Goal: Task Accomplishment & Management: Use online tool/utility

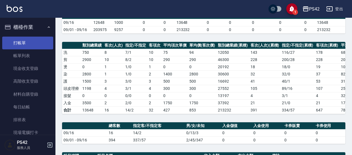
click at [32, 39] on link "打帳單" at bounding box center [27, 43] width 51 height 13
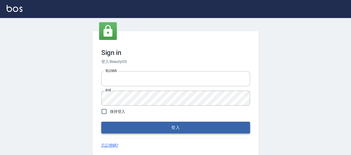
type input "0426657169"
click at [130, 124] on button "登入" at bounding box center [175, 128] width 149 height 12
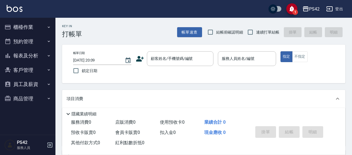
click at [257, 31] on span "連續打單結帳" at bounding box center [267, 32] width 23 height 6
click at [256, 31] on input "連續打單結帳" at bounding box center [251, 32] width 12 height 12
checkbox input "true"
click at [164, 59] on input "顧客姓名/手機號碼/編號" at bounding box center [176, 59] width 53 height 10
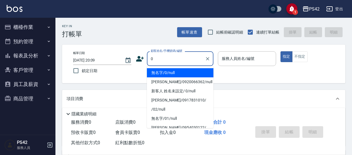
type input "無名字/0/null"
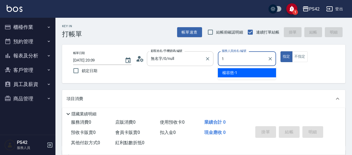
type input "1"
type button "true"
type input "楊容慈-1"
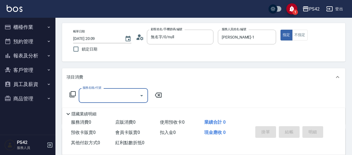
scroll to position [55, 0]
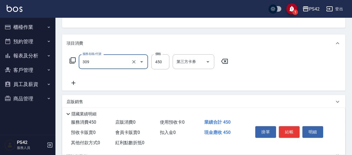
type input "洗+剪(309)"
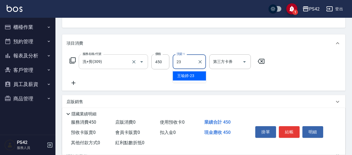
type input "王喻婷-23"
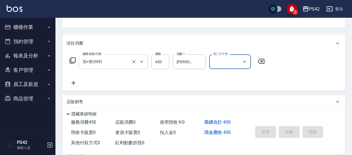
type input "2025/09/17 20:29"
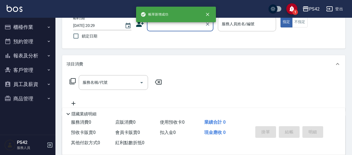
scroll to position [26, 0]
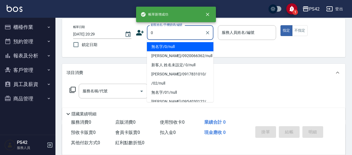
type input "無名字/0/null"
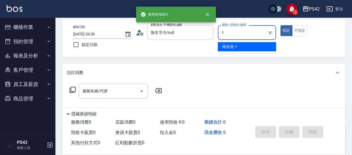
type input "楊容慈-1"
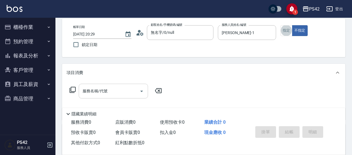
click at [107, 92] on input "服務名稱/代號" at bounding box center [109, 91] width 56 height 10
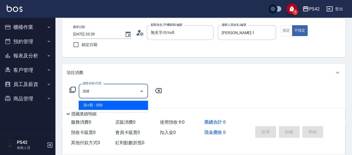
type input "洗+剪(308)"
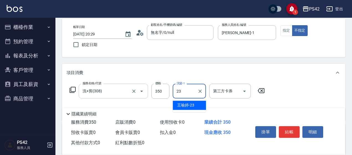
type input "王喻婷-23"
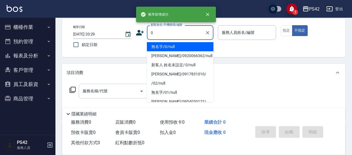
type input "無名字/0/null"
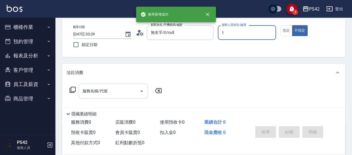
type input "1"
type button "false"
type input "楊容慈-1"
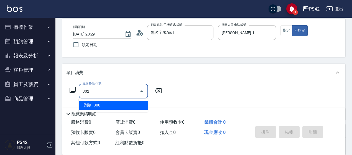
type input "剪髮(302)"
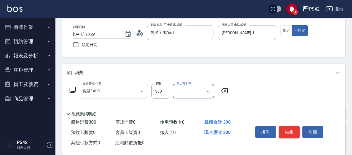
click at [287, 132] on button "結帳" at bounding box center [289, 132] width 21 height 12
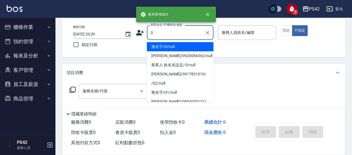
type input "無名字/0/null"
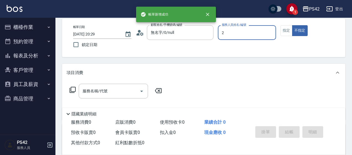
type input "陳芷涵-2"
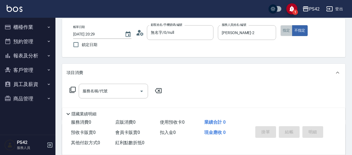
click at [283, 31] on button "指定" at bounding box center [287, 30] width 12 height 11
click at [126, 92] on input "服務名稱/代號" at bounding box center [109, 91] width 56 height 10
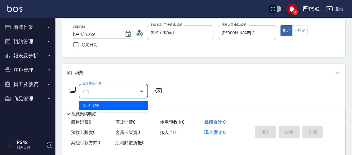
type input "200(111)"
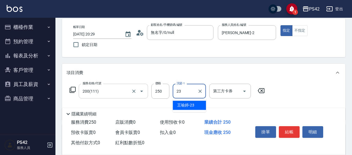
type input "王喻婷-23"
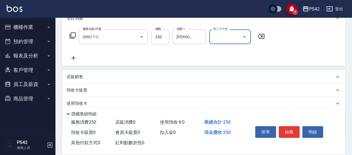
scroll to position [82, 0]
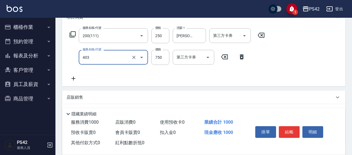
type input "750護(403)"
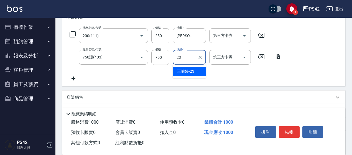
type input "王喻婷-23"
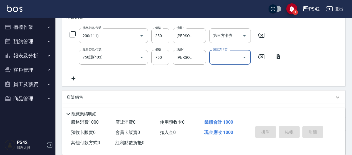
type input "2025/09/17 20:30"
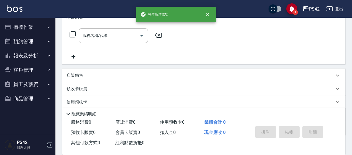
scroll to position [0, 0]
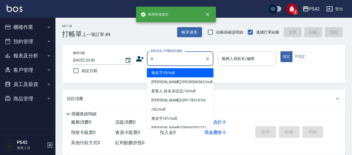
type input "0"
type input "2"
type input "無名字/0/null"
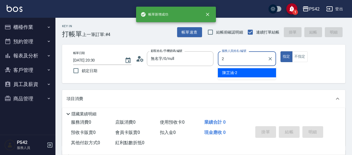
type input "陳芷涵-2"
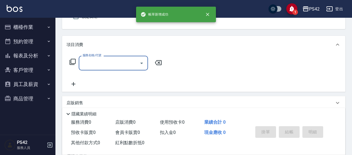
scroll to position [55, 0]
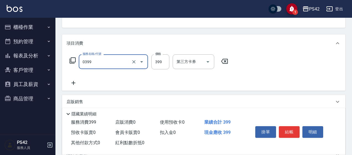
type input "海鹽399(0399)"
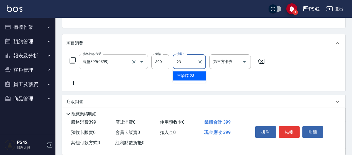
type input "王喻婷-23"
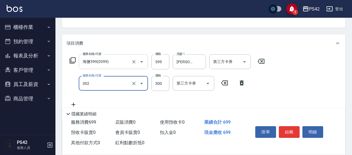
type input "剪髮(302)"
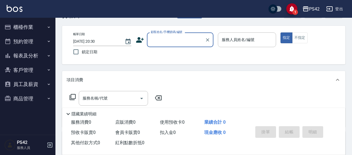
scroll to position [28, 0]
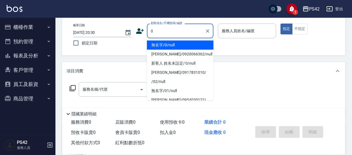
type input "0"
type input "2"
type input "無名字/0/null"
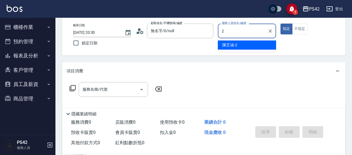
type input "陳芷涵-2"
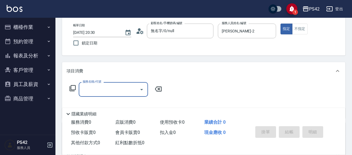
type input "0"
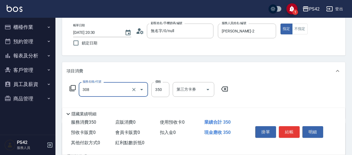
type input "洗+剪(308)"
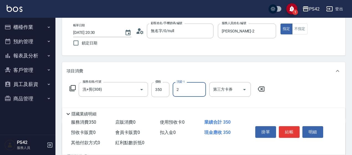
type input "陳芷涵-2"
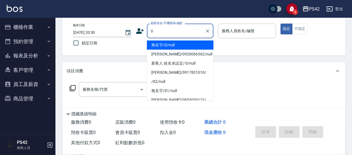
type input "無名字/0/null"
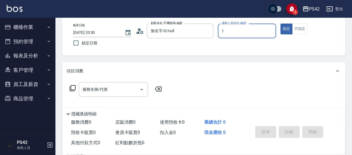
type input "楊容慈-1"
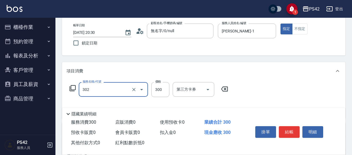
type input "剪髮(302)"
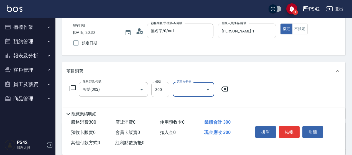
click at [163, 93] on input "300" at bounding box center [160, 89] width 18 height 15
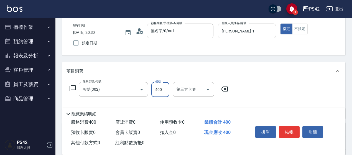
type input "400"
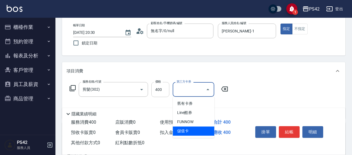
type input "儲值卡"
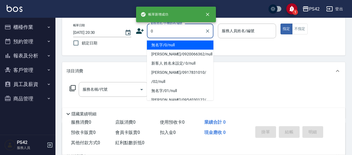
type input "無名字/0/null"
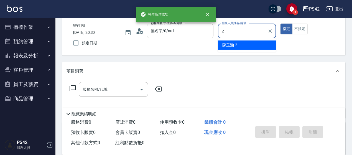
type input "陳芷涵-2"
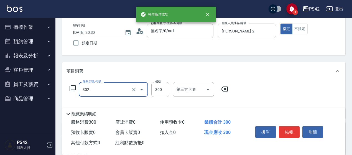
type input "剪髮(302)"
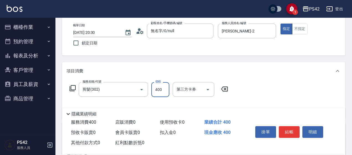
type input "400"
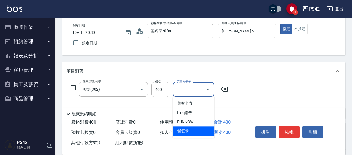
type input "儲值卡"
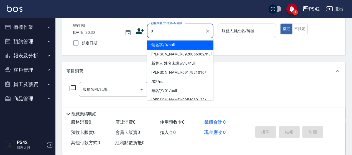
type input "無名字/0/null"
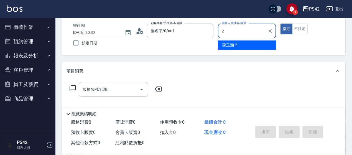
type input "陳芷涵-2"
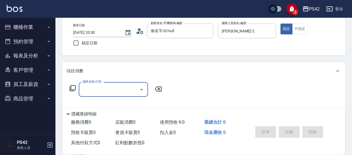
type input "0"
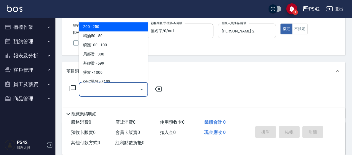
type input "3"
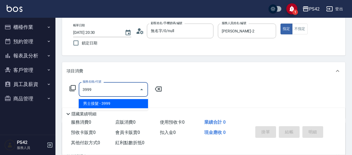
type input "男士接髮(3999)"
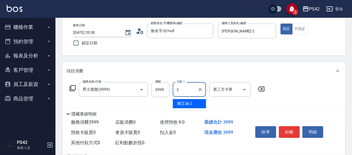
type input "陳芷涵-2"
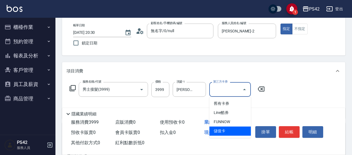
type input "儲值卡"
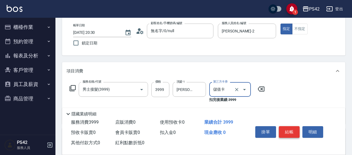
click at [291, 127] on button "結帳" at bounding box center [289, 132] width 21 height 12
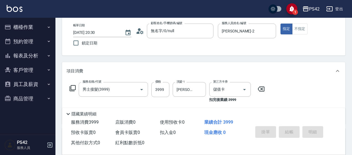
type input "2025/09/17 20:31"
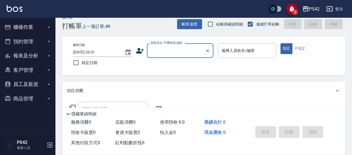
scroll to position [0, 0]
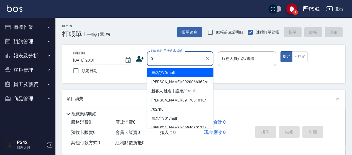
type input "無名字/0/null"
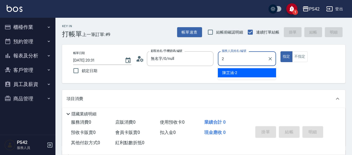
type input "陳芷涵-2"
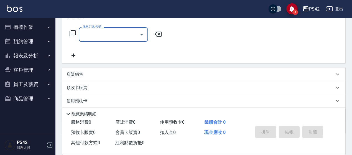
scroll to position [83, 0]
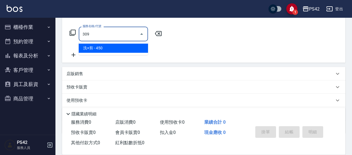
type input "洗+剪(309)"
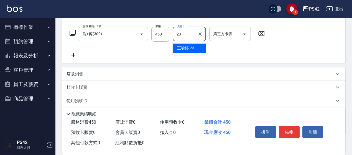
type input "王喻婷-23"
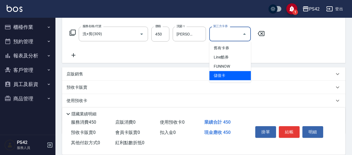
type input "儲值卡"
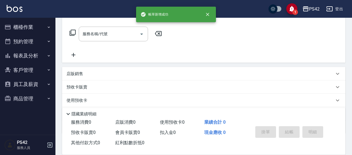
scroll to position [0, 0]
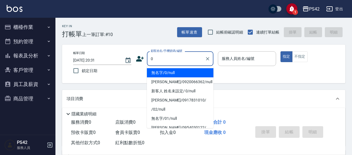
type input "無名字/0/null"
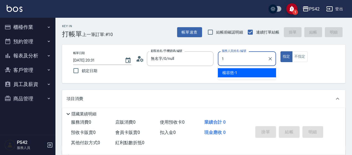
type input "楊容慈-1"
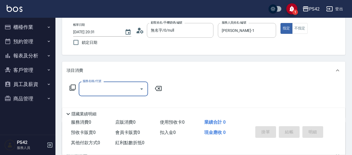
scroll to position [55, 0]
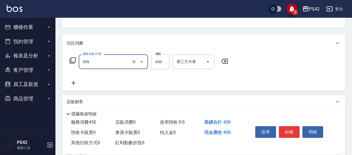
type input "洗+剪(309)"
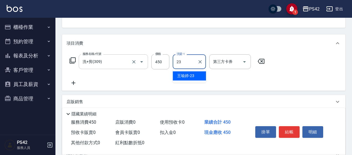
type input "王喻婷-23"
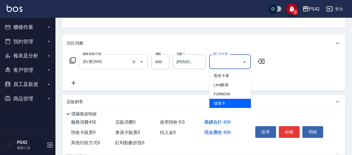
type input "儲值卡"
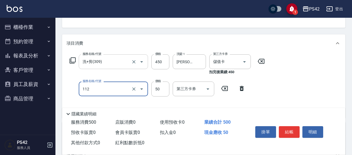
type input "精油50(112)"
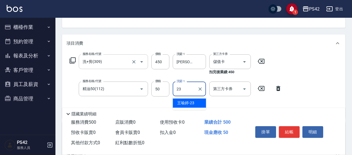
type input "王喻婷-23"
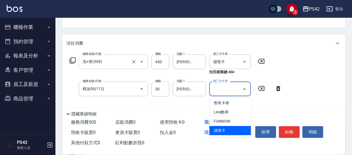
type input "儲值卡"
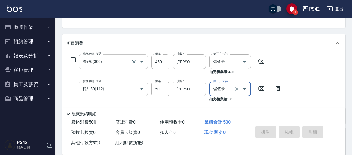
type input "2025/09/17 20:32"
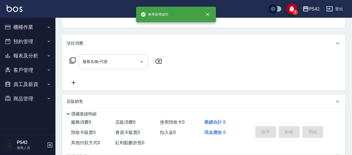
scroll to position [54, 0]
type input "無名字/0/null"
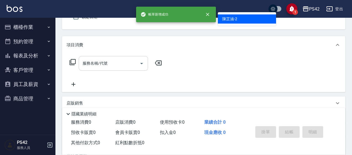
type input "陳芷涵-2"
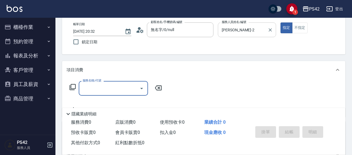
scroll to position [24, 0]
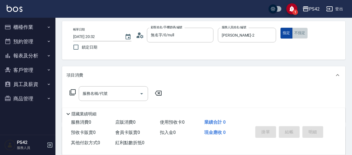
drag, startPoint x: 295, startPoint y: 35, endPoint x: 292, endPoint y: 36, distance: 3.0
click at [295, 35] on button "不指定" at bounding box center [300, 33] width 16 height 11
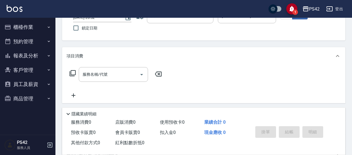
scroll to position [51, 0]
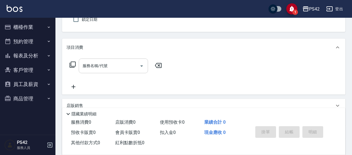
click at [117, 65] on input "服務名稱/代號" at bounding box center [109, 66] width 56 height 10
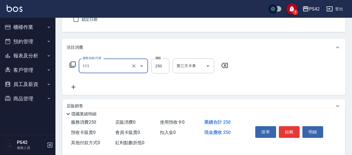
type input "200(111)"
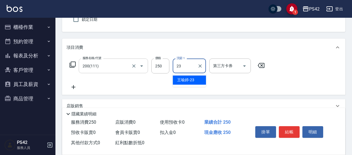
type input "王喻婷-23"
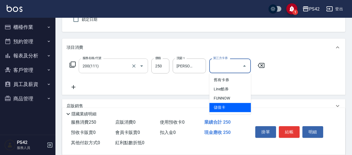
type input "儲值卡"
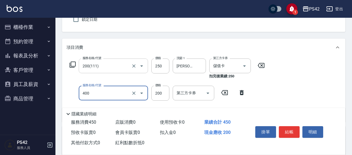
type input "自備護髮(400)"
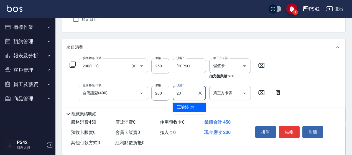
type input "王喻婷-23"
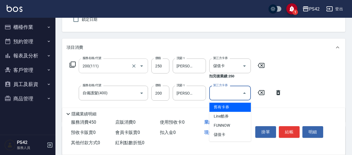
type input "儲值卡"
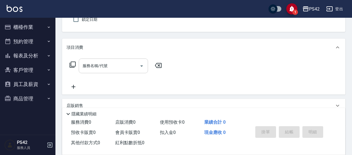
type input "無名字/0/null"
type input "楊容慈-1"
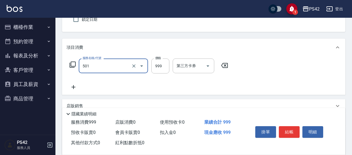
type input "染髮(501)"
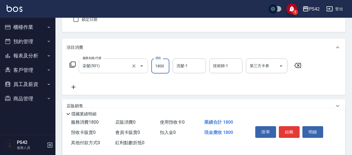
type input "1800"
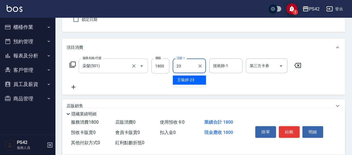
type input "王喻婷-23"
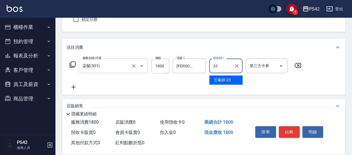
type input "王喻婷-23"
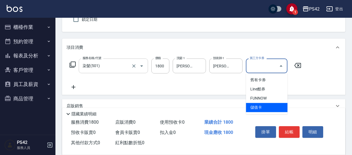
type input "儲值卡"
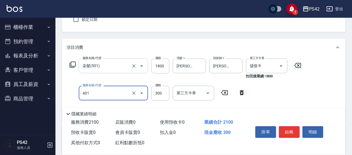
type input "300護(401)"
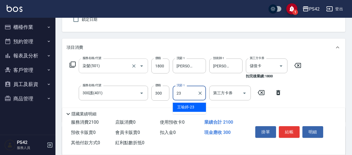
type input "王喻婷-23"
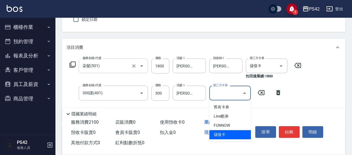
type input "儲值卡"
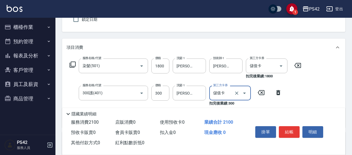
scroll to position [107, 0]
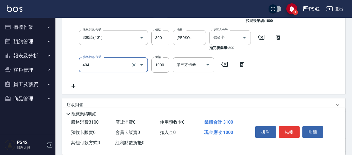
type input "1000護(404)"
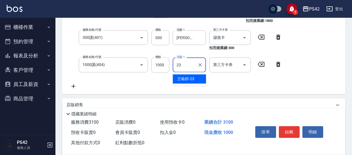
type input "王喻婷-23"
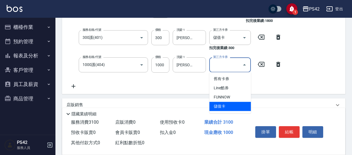
type input "儲值卡"
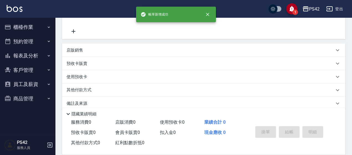
scroll to position [0, 0]
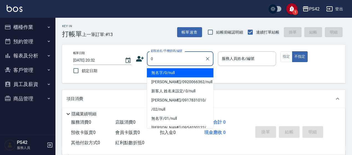
type input "無名字/0/null"
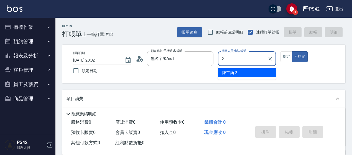
type input "陳芷涵-2"
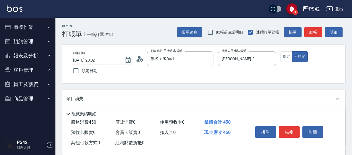
type input "洗+剪(309)"
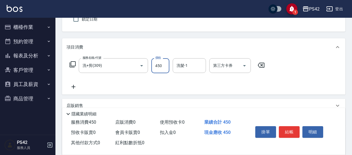
scroll to position [55, 0]
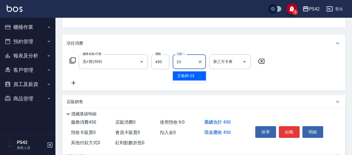
type input "王喻婷-23"
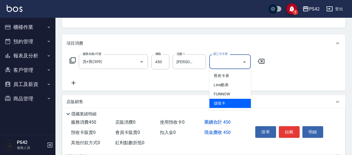
type input "儲值卡"
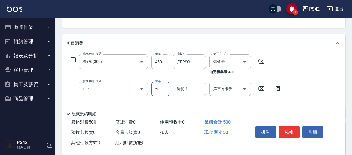
type input "精油50(112)"
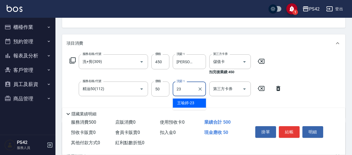
type input "王喻婷-23"
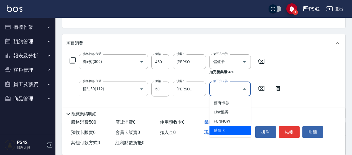
type input "儲值卡"
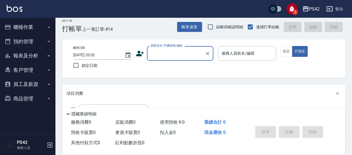
scroll to position [0, 0]
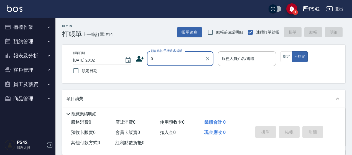
type input "0"
type input "2"
type input "無名字/0/null"
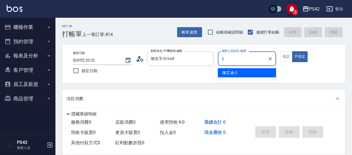
type input "陳芷涵-2"
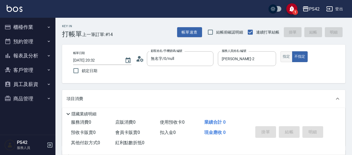
click at [283, 56] on button "指定" at bounding box center [287, 56] width 12 height 11
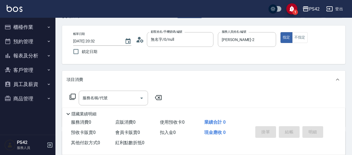
scroll to position [28, 0]
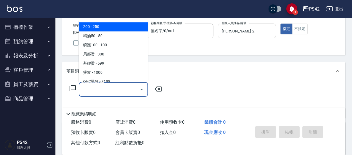
click at [121, 91] on input "服務名稱/代號" at bounding box center [109, 90] width 56 height 10
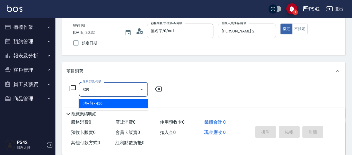
type input "洗+剪(309)"
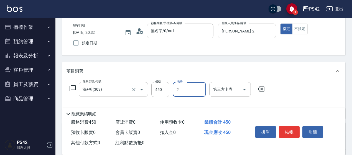
type input "陳芷涵-2"
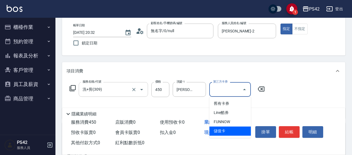
type input "儲值卡"
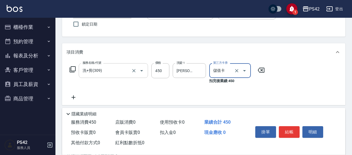
scroll to position [55, 0]
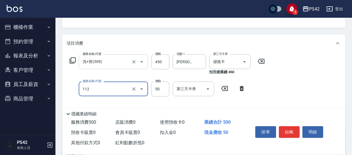
type input "精油50(112)"
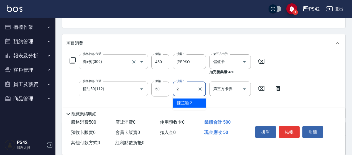
type input "陳芷涵-2"
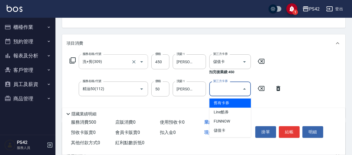
type input "儲值卡"
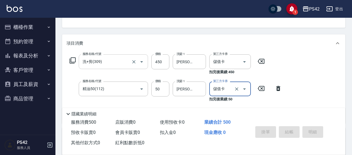
type input "2025/09/17 20:33"
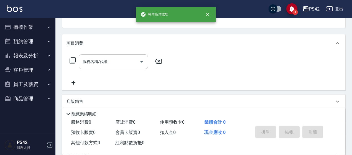
scroll to position [54, 0]
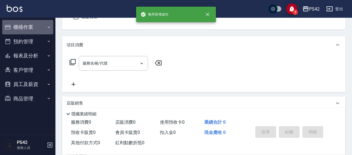
click at [26, 29] on button "櫃檯作業" at bounding box center [27, 27] width 51 height 14
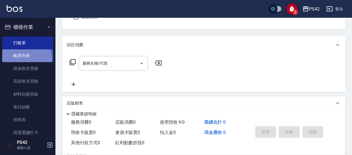
click at [22, 58] on link "帳單列表" at bounding box center [27, 55] width 51 height 13
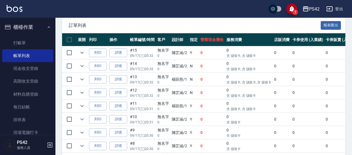
scroll to position [139, 0]
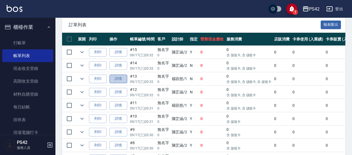
click at [116, 76] on link "詳情" at bounding box center [119, 79] width 18 height 9
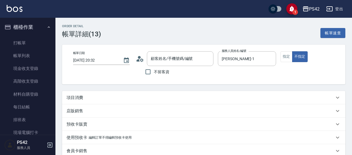
type input "2025/09/17 20:32"
type input "楊容慈-1"
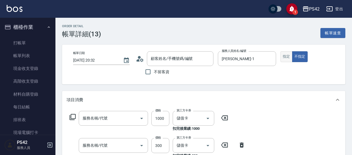
type input "無名字/0/null"
type input "1000護(404)"
type input "300護(401)"
type input "染髮(501)"
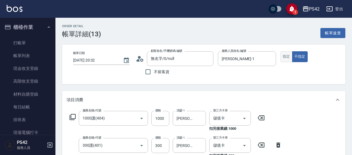
click at [290, 59] on button "指定" at bounding box center [287, 56] width 12 height 11
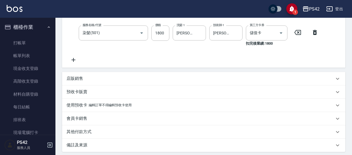
scroll to position [194, 0]
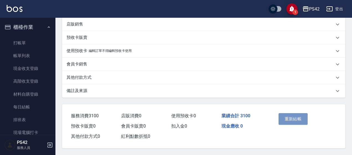
click at [285, 119] on button "重新結帳" at bounding box center [293, 119] width 29 height 12
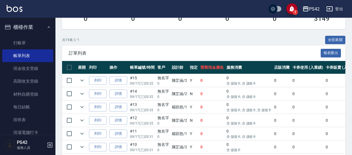
scroll to position [111, 0]
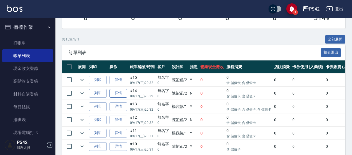
click at [124, 92] on link "詳情" at bounding box center [119, 93] width 18 height 9
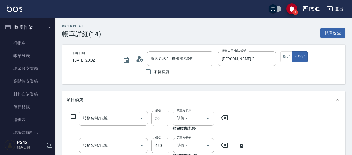
type input "2025/09/17 20:32"
type input "陳芷涵-2"
type input "精油50(112)"
type input "洗+剪(309)"
type input "無名字/0/null"
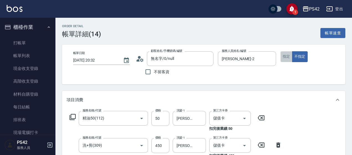
click at [285, 52] on button "指定" at bounding box center [287, 56] width 12 height 11
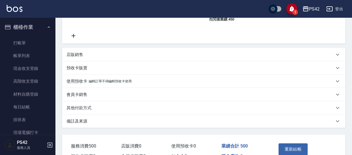
scroll to position [166, 0]
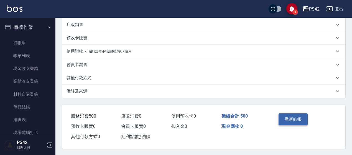
click at [293, 117] on button "重新結帳" at bounding box center [293, 119] width 29 height 12
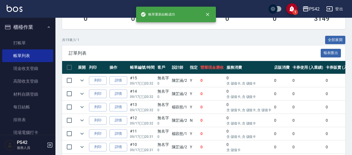
scroll to position [111, 0]
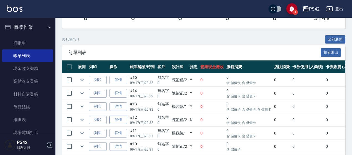
click at [114, 118] on link "詳情" at bounding box center [119, 120] width 18 height 9
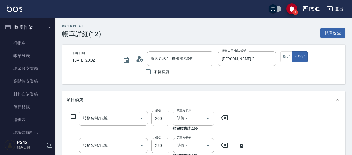
type input "2025/09/17 20:32"
type input "陳芷涵-2"
type input "自備護髮(400)"
type input "200(111)"
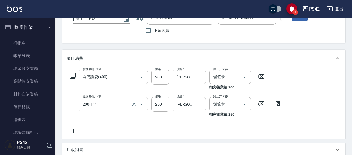
type input "無名字/0/null"
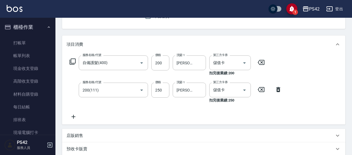
click at [74, 117] on icon at bounding box center [74, 116] width 14 height 7
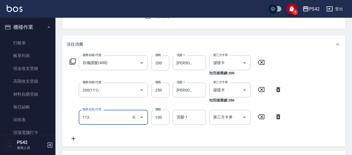
type input "瞬護100(113)"
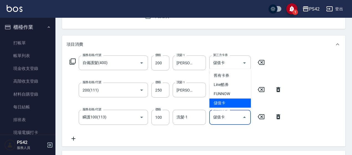
type input "儲值卡"
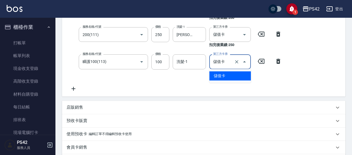
click at [285, 92] on div "服務名稱/代號 自備護髮(400) 服務名稱/代號 價格 200 價格 洗髮-1 王喻婷-23 洗髮-1 第三方卡券 儲值卡 第三方卡券 扣完後業績: 200…" at bounding box center [176, 46] width 219 height 92
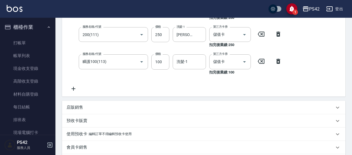
scroll to position [196, 0]
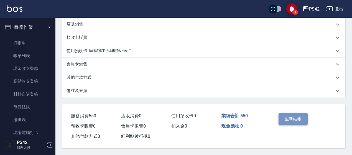
click at [294, 117] on button "重新結帳" at bounding box center [293, 119] width 29 height 12
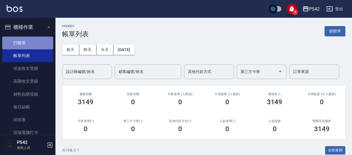
click at [28, 44] on link "打帳單" at bounding box center [27, 43] width 51 height 13
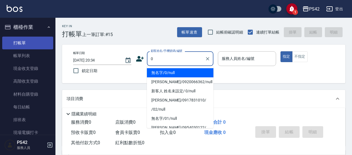
type input "0"
type input "2"
type input "無名字/0/null"
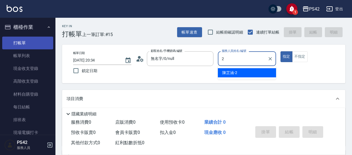
type input "陳芷涵-2"
type button "true"
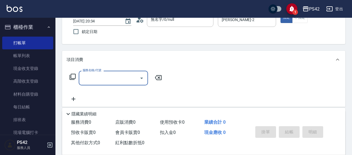
scroll to position [83, 0]
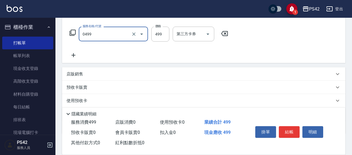
type input "伊黛莉499(0499)"
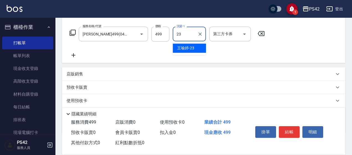
type input "王喻婷-23"
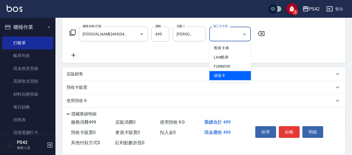
type input "儲值卡"
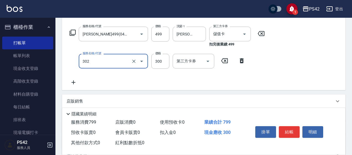
type input "剪髮(302)"
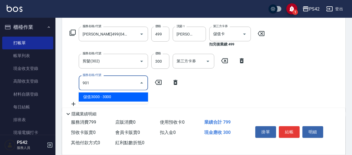
type input "儲值3000(901)"
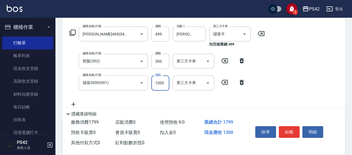
type input "1000"
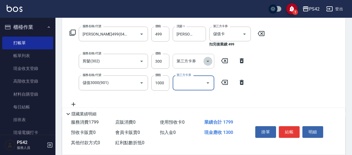
click at [210, 63] on icon "Open" at bounding box center [208, 61] width 7 height 7
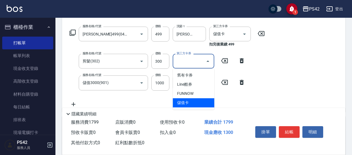
click at [195, 99] on span "儲值卡" at bounding box center [194, 102] width 42 height 9
type input "儲值卡"
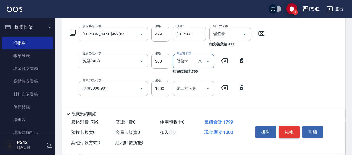
click at [290, 131] on button "結帳" at bounding box center [289, 132] width 21 height 12
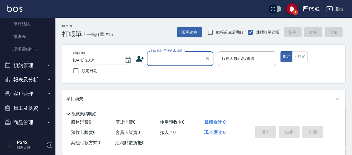
click at [31, 81] on button "報表及分析" at bounding box center [27, 79] width 51 height 14
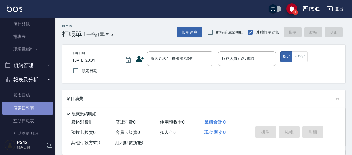
click at [35, 106] on link "店家日報表" at bounding box center [27, 108] width 51 height 13
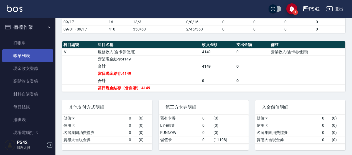
click at [33, 55] on link "帳單列表" at bounding box center [27, 55] width 51 height 13
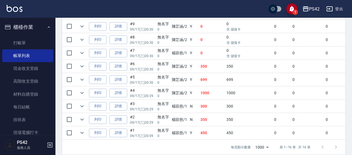
scroll to position [265, 0]
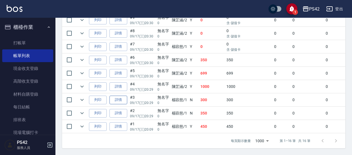
click at [121, 96] on link "詳情" at bounding box center [119, 100] width 18 height 9
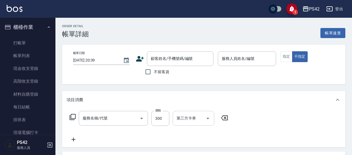
type input "2025/09/17 20:29"
type input "楊容慈-1"
type input "剪髮(302)"
type input "無名字/0/null"
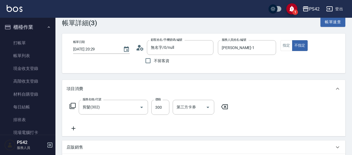
scroll to position [28, 0]
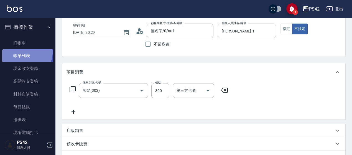
click at [25, 52] on link "帳單列表" at bounding box center [27, 55] width 51 height 13
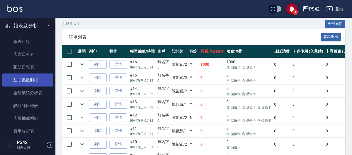
scroll to position [139, 0]
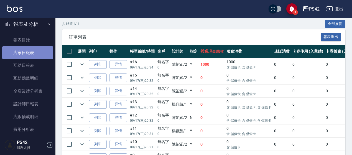
click at [33, 57] on link "店家日報表" at bounding box center [27, 52] width 51 height 13
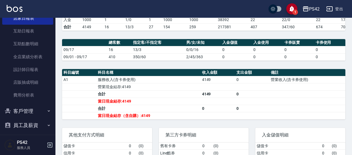
scroll to position [191, 0]
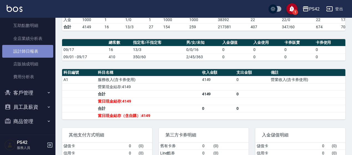
click at [39, 51] on link "設計師日報表" at bounding box center [27, 51] width 51 height 13
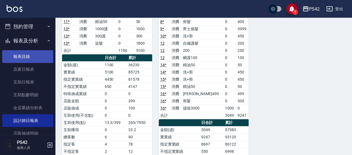
scroll to position [108, 0]
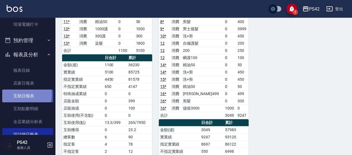
click at [19, 94] on link "互助日報表" at bounding box center [27, 96] width 51 height 13
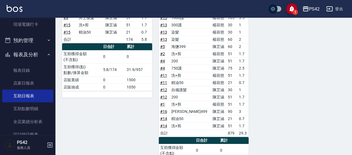
scroll to position [137, 0]
